Goal: Transaction & Acquisition: Purchase product/service

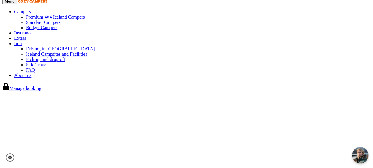
scroll to position [67, 0]
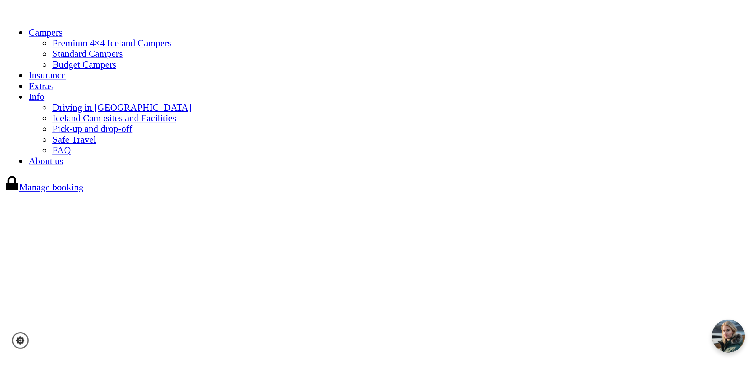
scroll to position [0, 0]
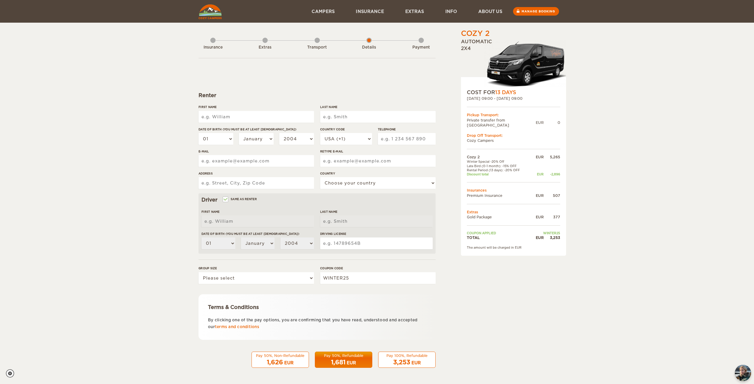
click at [265, 40] on div "Extras" at bounding box center [265, 46] width 5 height 24
click at [317, 41] on div "Transport" at bounding box center [317, 46] width 5 height 24
click at [344, 51] on div "Insurance Extras Transport Details Payment" at bounding box center [317, 44] width 237 height 30
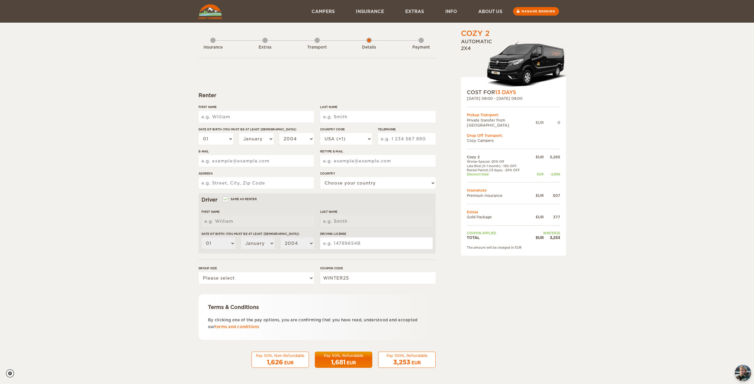
click at [225, 118] on input "First Name" at bounding box center [256, 117] width 115 height 12
click at [243, 120] on input "First Name" at bounding box center [256, 117] width 115 height 12
type input "Dane"
click at [338, 118] on input "Last Name" at bounding box center [377, 117] width 115 height 12
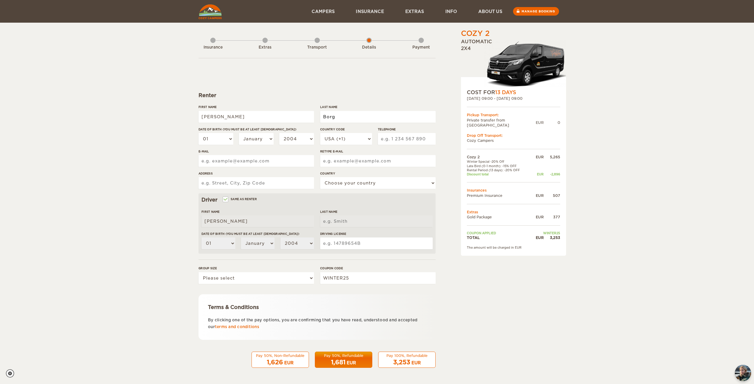
type input "Borg"
click at [216, 142] on select "01 02 03 04 05 06 07 08 09 10 11 12 13 14 15 16 17 18 19 20 21 22 23 24 25 26 2…" at bounding box center [216, 139] width 35 height 12
select select "13"
click at [199, 133] on select "01 02 03 04 05 06 07 08 09 10 11 12 13 14 15 16 17 18 19 20 21 22 23 24 25 26 2…" at bounding box center [216, 139] width 35 height 12
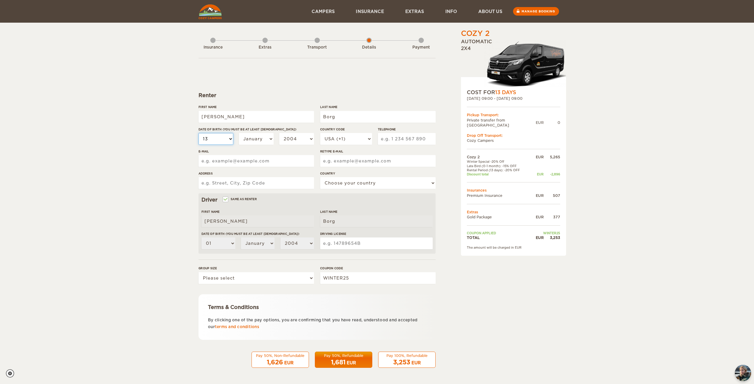
select select "13"
click at [217, 140] on select "01 02 03 04 05 06 07 08 09 10 11 12 13 14 15 16 17 18 19 20 21 22 23 24 25 26 2…" at bounding box center [216, 139] width 35 height 12
select select "14"
click at [199, 133] on select "01 02 03 04 05 06 07 08 09 10 11 12 13 14 15 16 17 18 19 20 21 22 23 24 25 26 2…" at bounding box center [216, 139] width 35 height 12
select select "14"
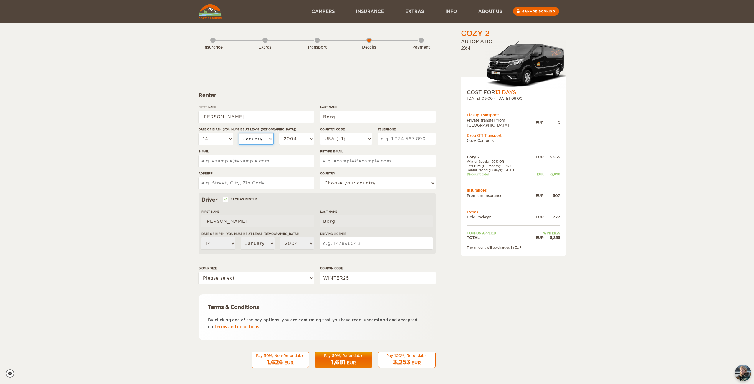
click at [252, 139] on select "January February March April May June July August September October November De…" at bounding box center [256, 139] width 35 height 12
select select "08"
click at [239, 133] on select "January February March April May June July August September October November De…" at bounding box center [256, 139] width 35 height 12
select select "08"
click at [291, 139] on select "2004 2003 2002 2001 2000 1999 1998 1997 1996 1995 1994 1993 1992 1991 1990 1989…" at bounding box center [296, 139] width 35 height 12
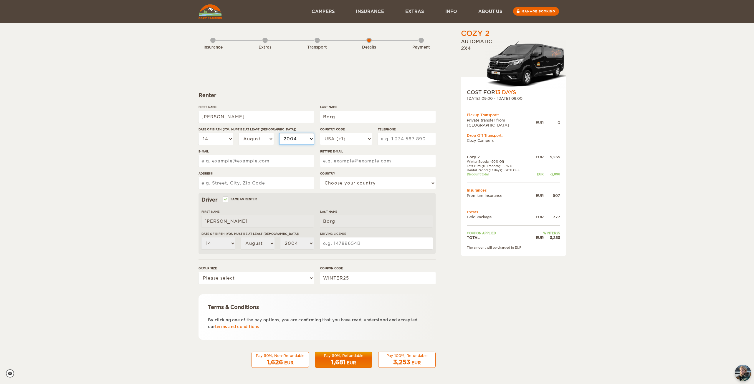
select select "1990"
click at [279, 133] on select "2004 2003 2002 2001 2000 1999 1998 1997 1996 1995 1994 1993 1992 1991 1990 1989…" at bounding box center [296, 139] width 35 height 12
select select "1990"
click at [345, 140] on select "USA (+1) UK (+44) Germany (+49) Algeria (+213) Andorra (+376) Angola (+244) Ang…" at bounding box center [346, 139] width 52 height 12
select select "356"
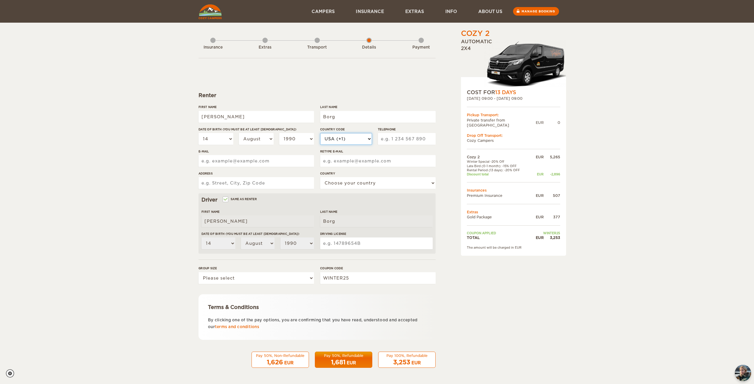
click at [320, 133] on select "USA (+1) UK (+44) Germany (+49) Algeria (+213) Andorra (+376) Angola (+244) Ang…" at bounding box center [346, 139] width 52 height 12
click at [397, 138] on input "Telephone" at bounding box center [407, 139] width 58 height 12
type input "79931977"
click at [238, 159] on input "E-mail" at bounding box center [256, 161] width 115 height 12
type input "brg.dane@gmail.com"
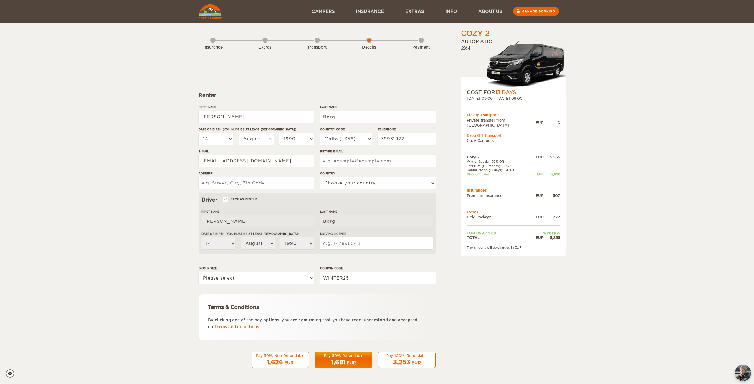
click at [344, 163] on input "Retype E-mail" at bounding box center [377, 161] width 115 height 12
type input "brg.dane@gmail.com"
click at [235, 184] on input "Address" at bounding box center [256, 183] width 115 height 12
click at [331, 184] on select "Choose your country United States United Kingdom Germany Afghanistan Albania Al…" at bounding box center [377, 183] width 115 height 12
click at [299, 182] on input "1 Juldar Triq il-Maghkuba Housing Estate" at bounding box center [256, 183] width 115 height 12
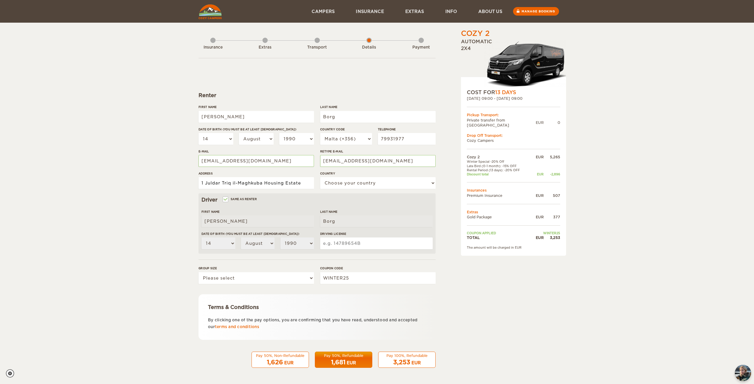
click at [303, 181] on input "1 Juldar Triq il-Maghkuba Housing Estate" at bounding box center [256, 183] width 115 height 12
type input "1 Juldar Triq il-Maghkuba Housing Estate, Mgarr, MGR 2410"
click at [344, 184] on select "Choose your country United States United Kingdom Germany Afghanistan Albania Al…" at bounding box center [377, 183] width 115 height 12
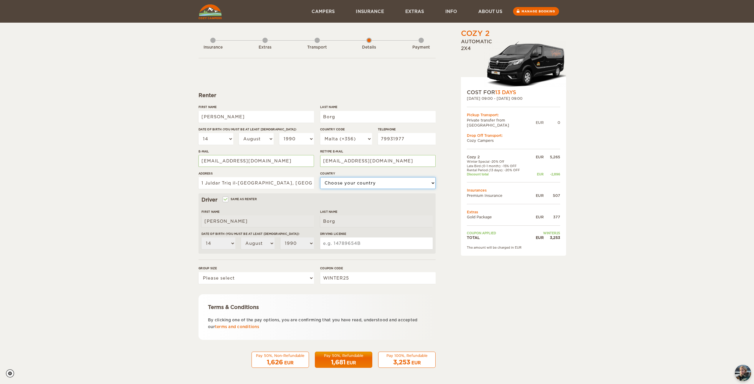
select select "128"
click at [320, 177] on select "Choose your country United States United Kingdom Germany Afghanistan Albania Al…" at bounding box center [377, 183] width 115 height 12
click at [175, 194] on div "Cozy 2 Expand Collapse Total 3,253 EUR Automatic 2x4 COST FOR 13 Days 02. Sep 2…" at bounding box center [377, 191] width 754 height 383
click at [239, 281] on select "Please select 1 2" at bounding box center [256, 279] width 115 height 12
select select "2"
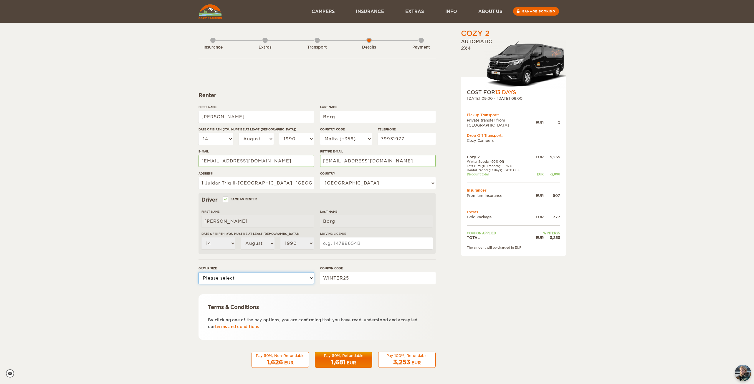
click at [199, 273] on select "Please select 1 2" at bounding box center [256, 279] width 115 height 12
click at [178, 303] on div "Cozy 2 Expand Collapse Total 3,253 EUR Automatic 2x4 COST FOR 13 Days 02. Sep 2…" at bounding box center [377, 191] width 754 height 383
click at [349, 245] on input "Driving License" at bounding box center [376, 244] width 113 height 12
click at [371, 244] on input "Driving License" at bounding box center [376, 244] width 113 height 12
type input "3"
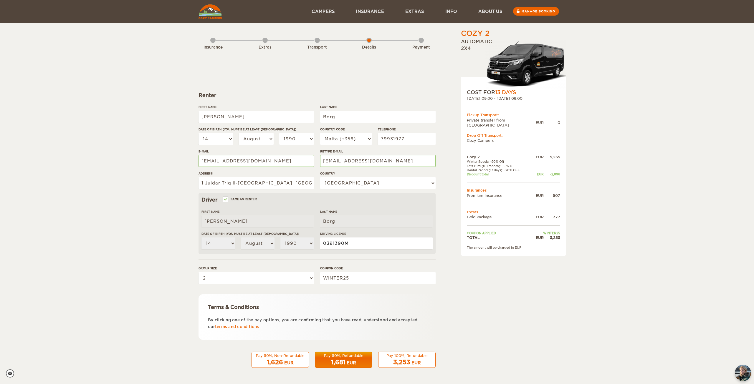
click at [354, 244] on input "0391390M" at bounding box center [376, 244] width 113 height 12
type input "0391390M"
drag, startPoint x: 467, startPoint y: 189, endPoint x: 560, endPoint y: 190, distance: 93.4
click at [560, 193] on tr "Premium Insurance EUR 507" at bounding box center [513, 195] width 93 height 5
click at [338, 363] on span "1,681" at bounding box center [338, 362] width 14 height 7
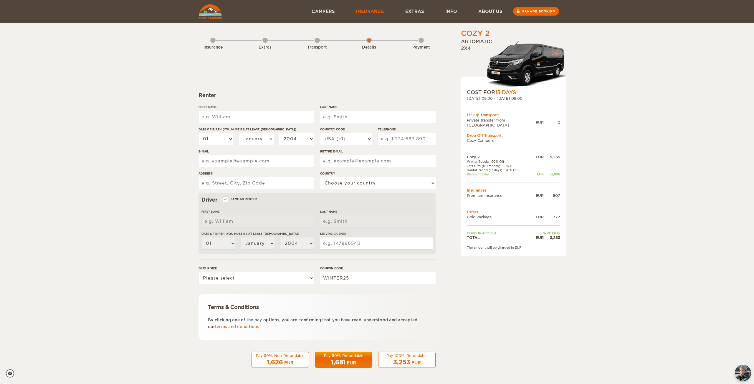
click at [372, 11] on link "Insurance" at bounding box center [369, 11] width 49 height 23
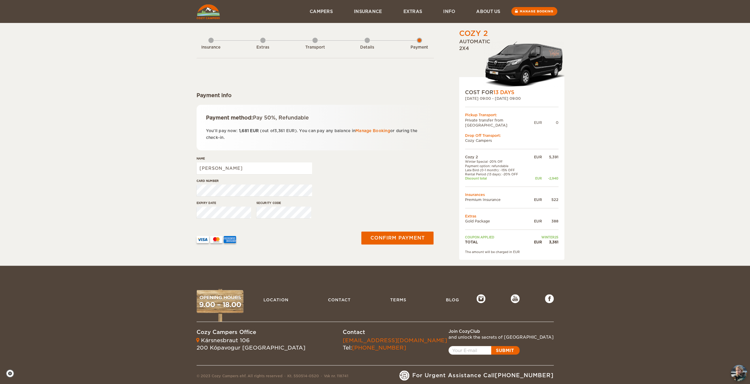
drag, startPoint x: 213, startPoint y: 130, endPoint x: 427, endPoint y: 144, distance: 214.1
click at [427, 144] on div "Payment method: Pay 50%, Refundable You'll pay now: 1,681 EUR (out of 3,361 EUR…" at bounding box center [315, 128] width 237 height 46
click at [230, 169] on input "Dane" at bounding box center [254, 169] width 115 height 12
type input "Dane Borg"
click at [271, 227] on div at bounding box center [274, 237] width 163 height 29
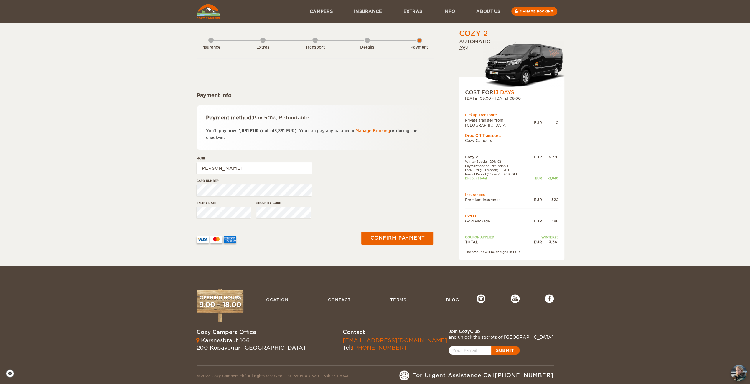
click at [400, 204] on div "Expiry date Security code" at bounding box center [315, 212] width 237 height 22
click at [389, 239] on button "Confirm payment" at bounding box center [397, 238] width 74 height 13
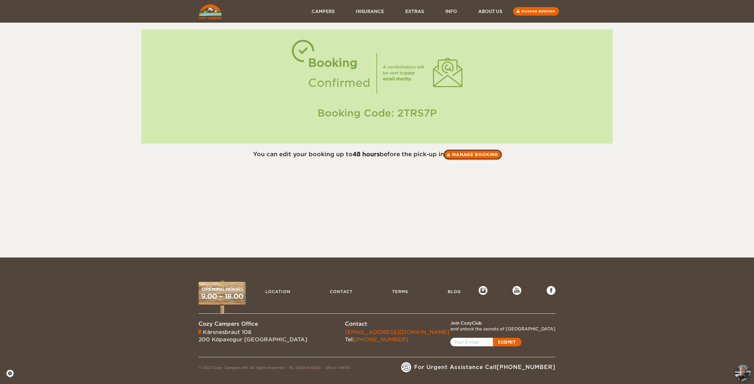
click at [472, 154] on link "Manage booking" at bounding box center [472, 154] width 59 height 11
